Goal: Information Seeking & Learning: Learn about a topic

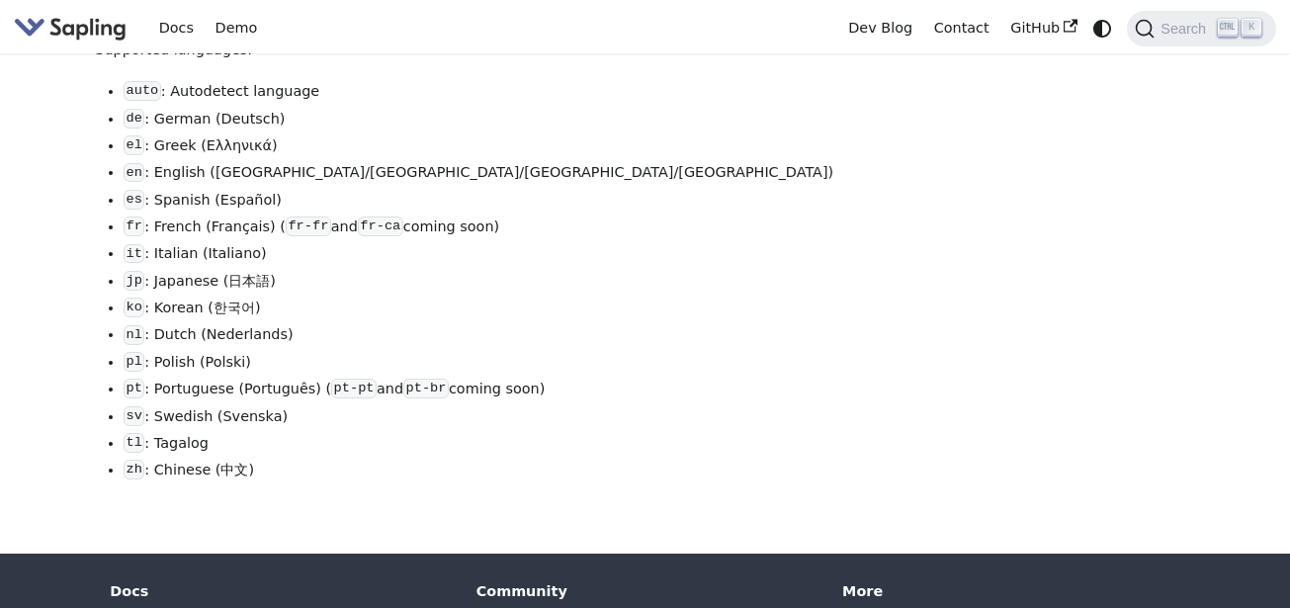
scroll to position [113, 0]
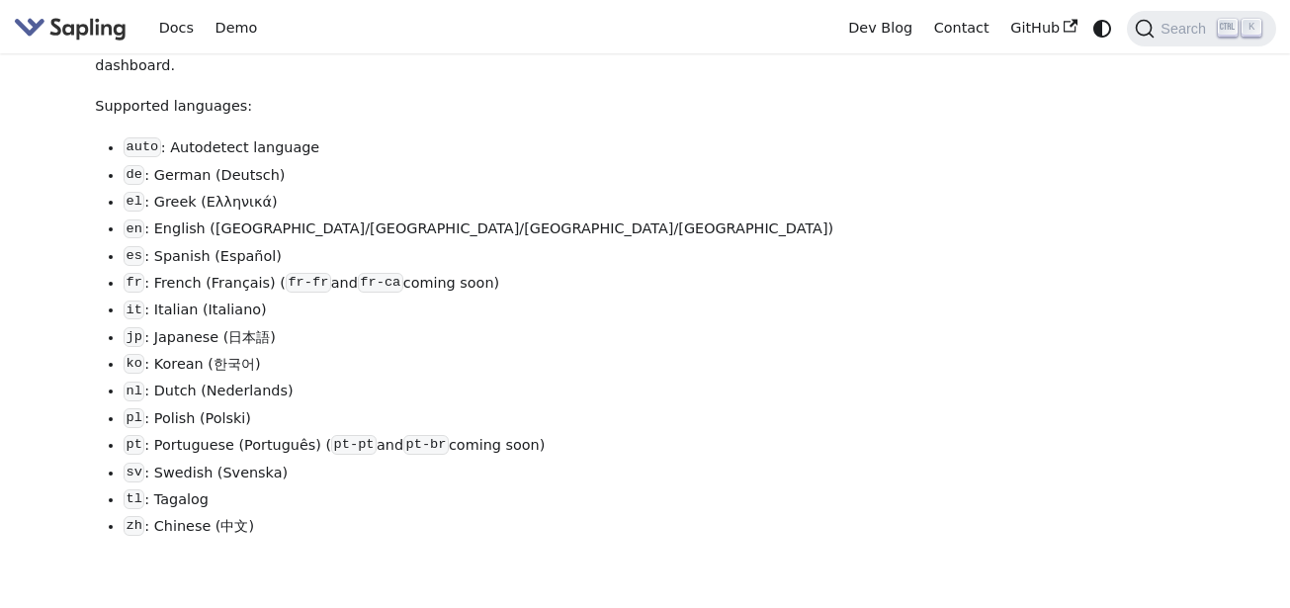
click at [201, 327] on li "jp : Japanese (日本語)" at bounding box center [507, 338] width 767 height 24
click at [128, 327] on code "jp" at bounding box center [134, 337] width 21 height 20
click at [135, 327] on code "jp" at bounding box center [134, 337] width 21 height 20
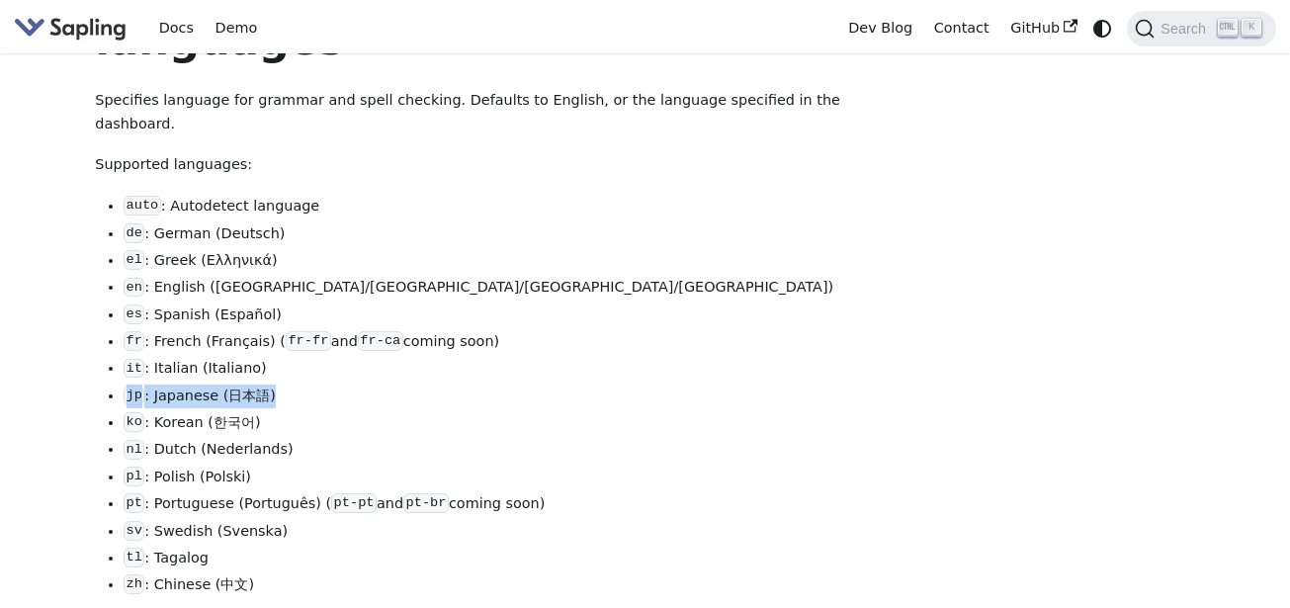
scroll to position [0, 0]
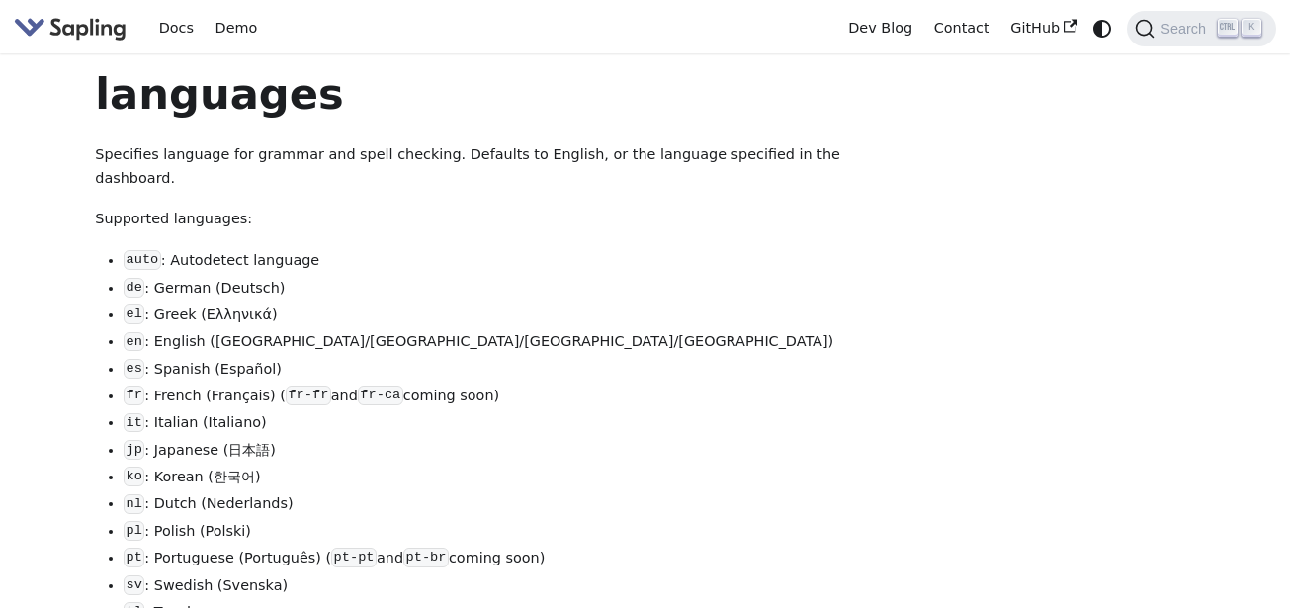
click at [382, 303] on li "el : Greek (Ελληνικά)" at bounding box center [507, 315] width 767 height 24
